Goal: Navigation & Orientation: Go to known website

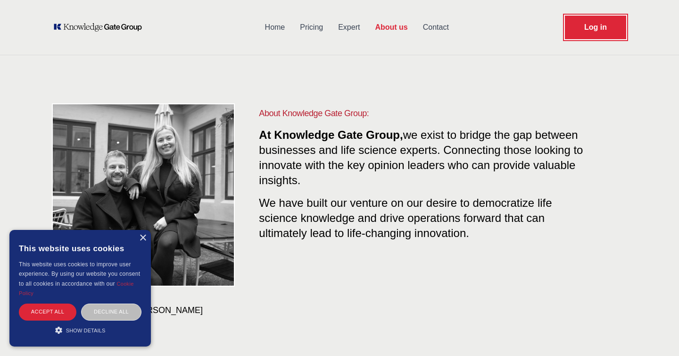
click at [595, 27] on link "Log in" at bounding box center [595, 28] width 61 height 24
click at [607, 32] on link "Log in" at bounding box center [595, 28] width 61 height 24
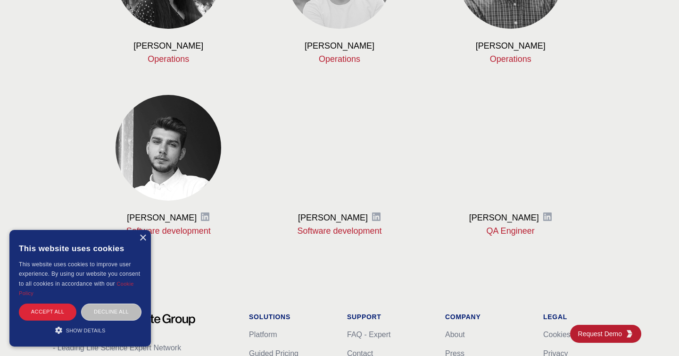
scroll to position [1228, 0]
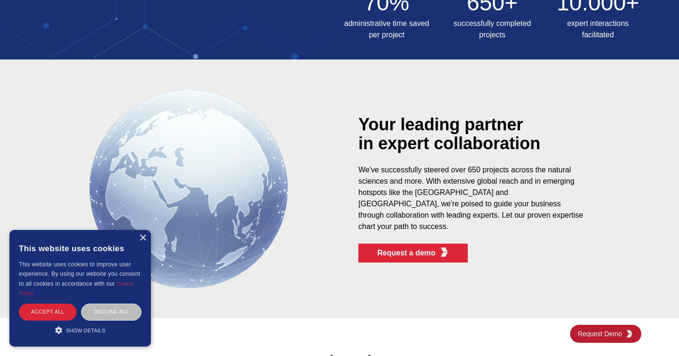
scroll to position [446, 0]
